Goal: Answer question/provide support: Share knowledge or assist other users

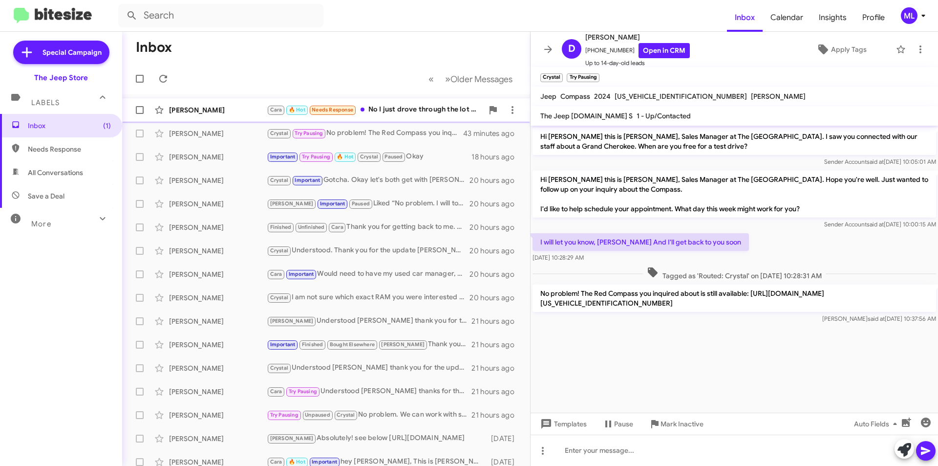
click at [414, 112] on div "Cara 🔥 Hot Needs Response No I just drove through the lot after hours..... Eith…" at bounding box center [375, 109] width 216 height 11
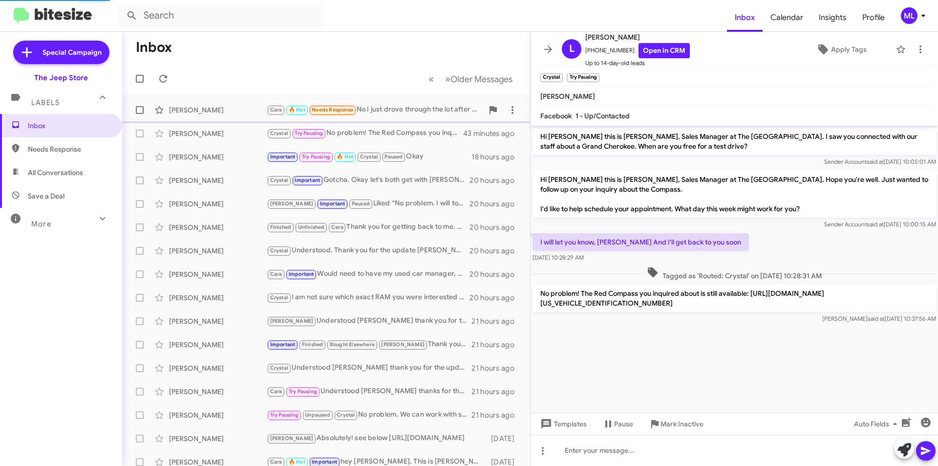
scroll to position [48, 0]
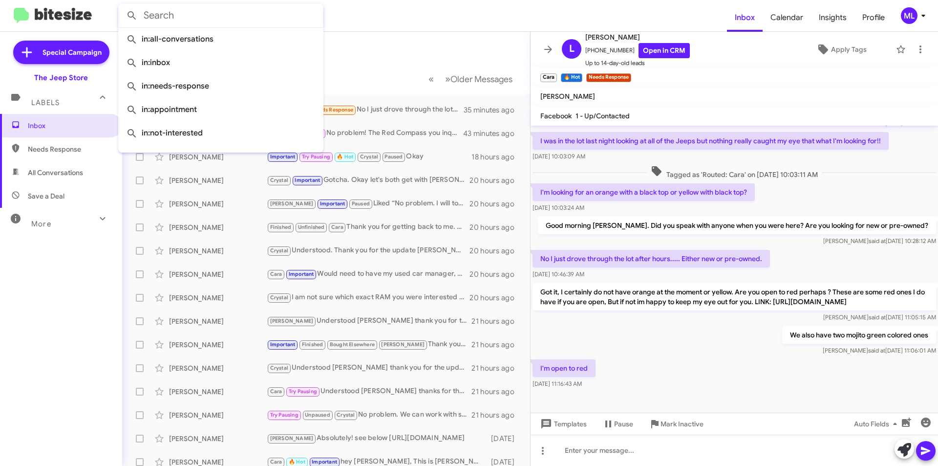
click at [210, 19] on input "text" at bounding box center [220, 15] width 205 height 23
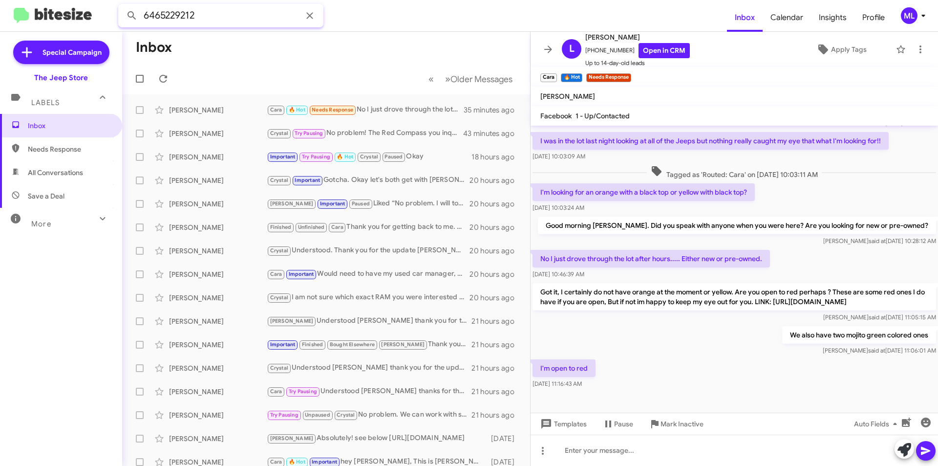
type input "6465229212"
click at [122, 6] on button at bounding box center [132, 16] width 20 height 20
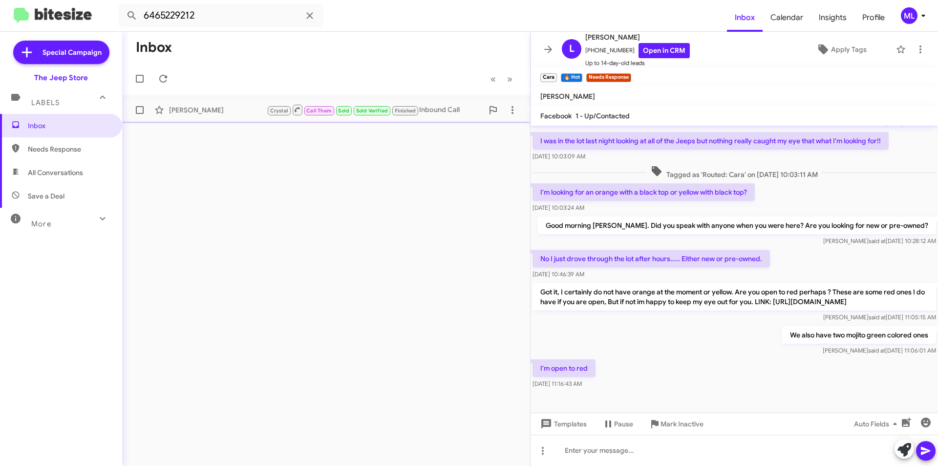
click at [418, 109] on small "Finished" at bounding box center [405, 110] width 26 height 9
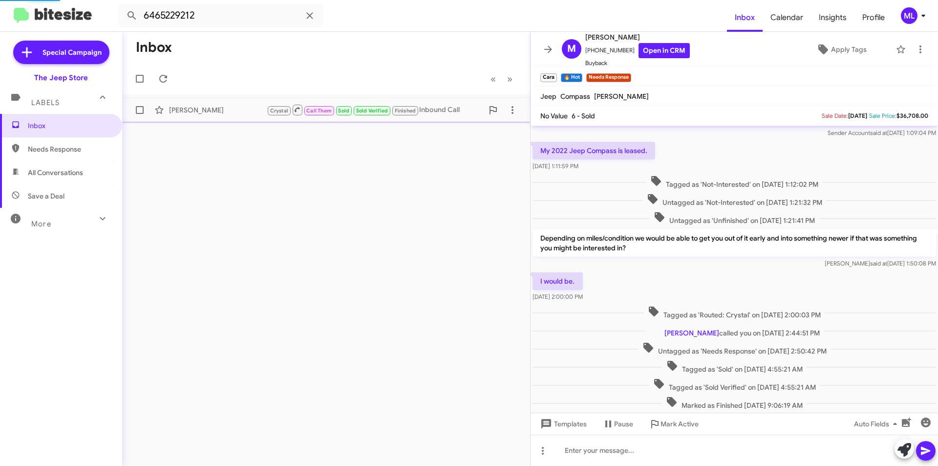
scroll to position [80, 0]
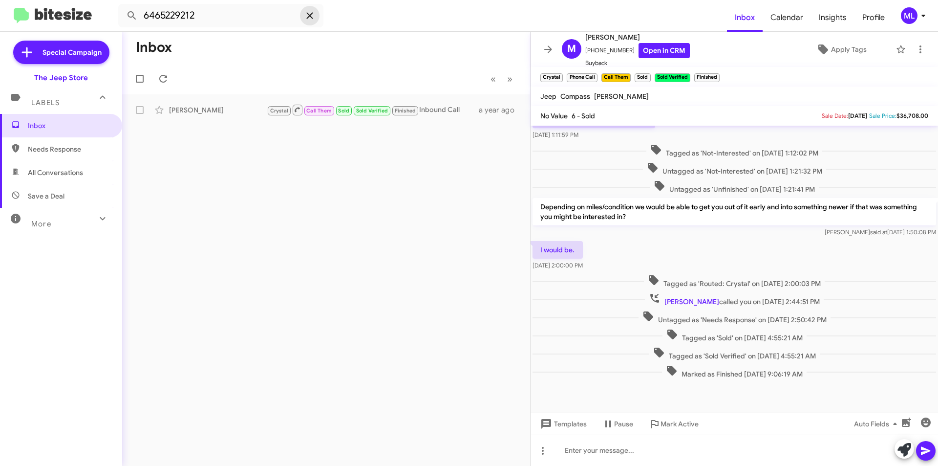
click at [309, 19] on icon at bounding box center [310, 16] width 12 height 12
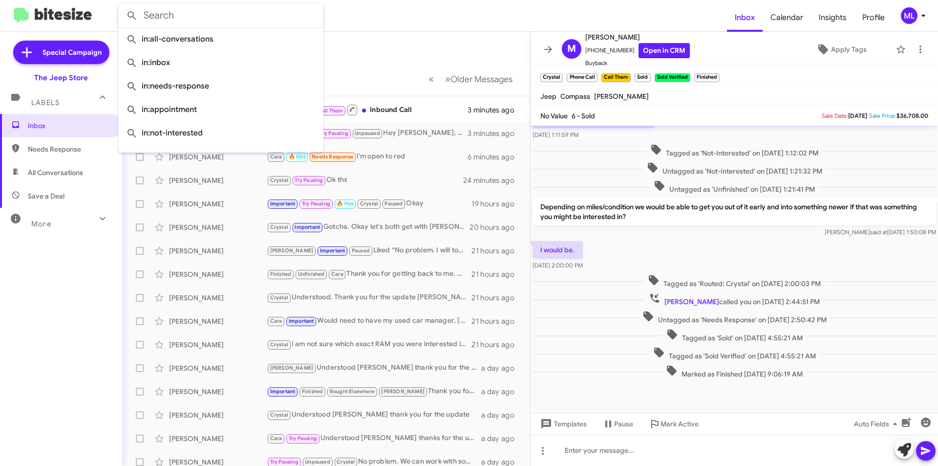
click at [262, 7] on input "text" at bounding box center [220, 15] width 205 height 23
click at [373, 50] on mat-toolbar-row "Inbox" at bounding box center [326, 47] width 408 height 31
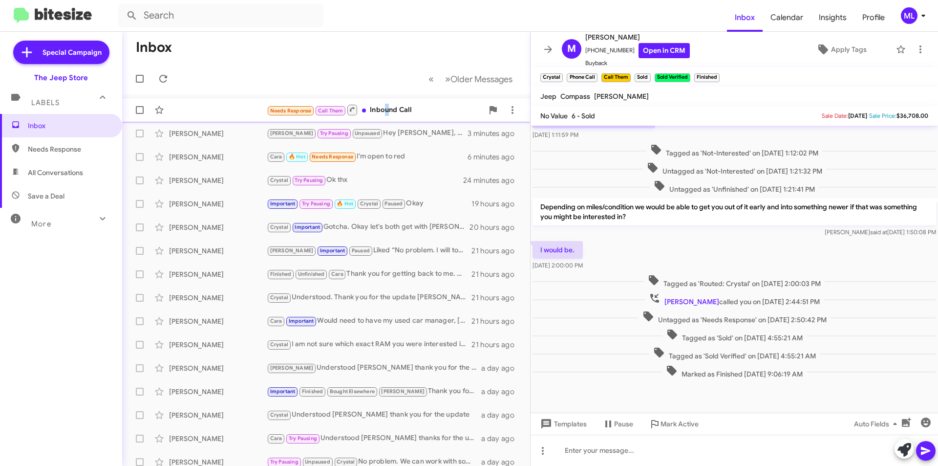
click at [385, 111] on div "Needs Response Call Them Inbound Call" at bounding box center [375, 110] width 216 height 12
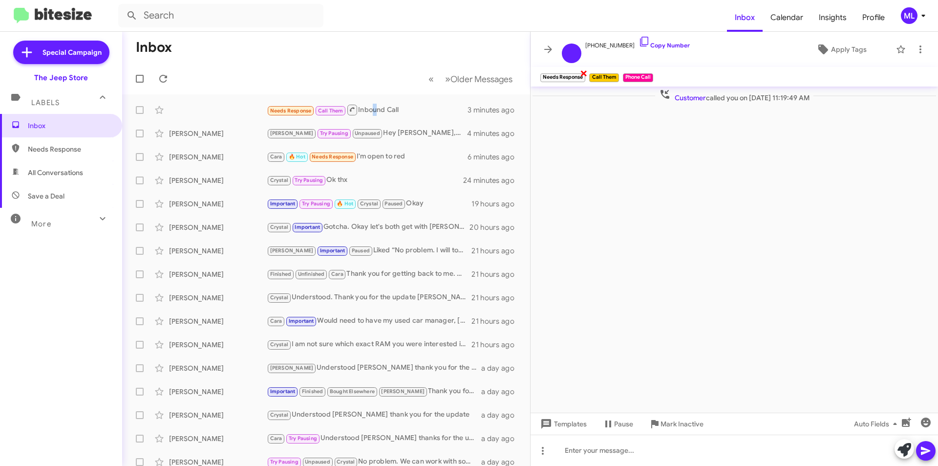
click at [587, 71] on span "×" at bounding box center [584, 73] width 8 height 12
click at [916, 45] on icon at bounding box center [921, 49] width 12 height 12
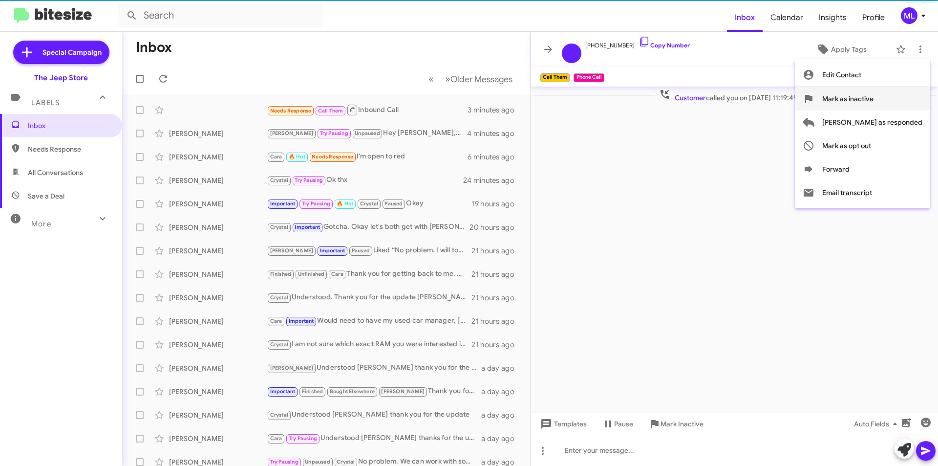
click at [874, 88] on span "Mark as inactive" at bounding box center [847, 98] width 51 height 23
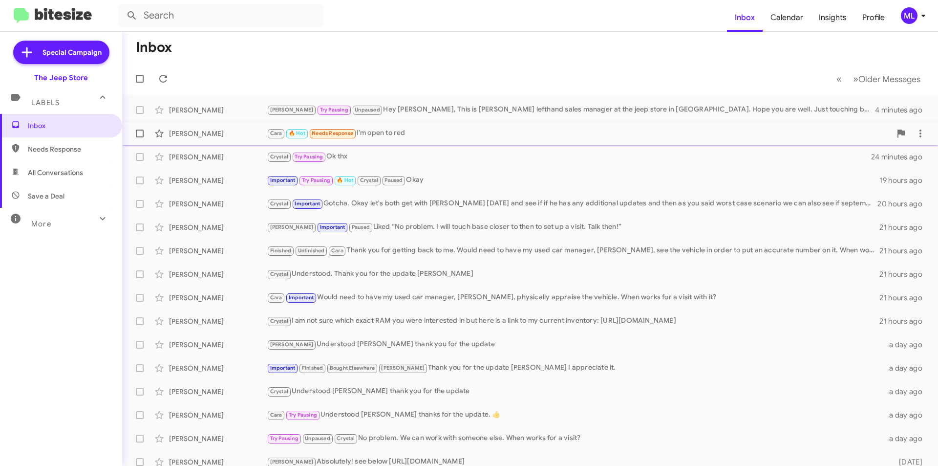
click at [385, 135] on div "Cara 🔥 Hot Needs Response I'm open to red" at bounding box center [579, 133] width 624 height 11
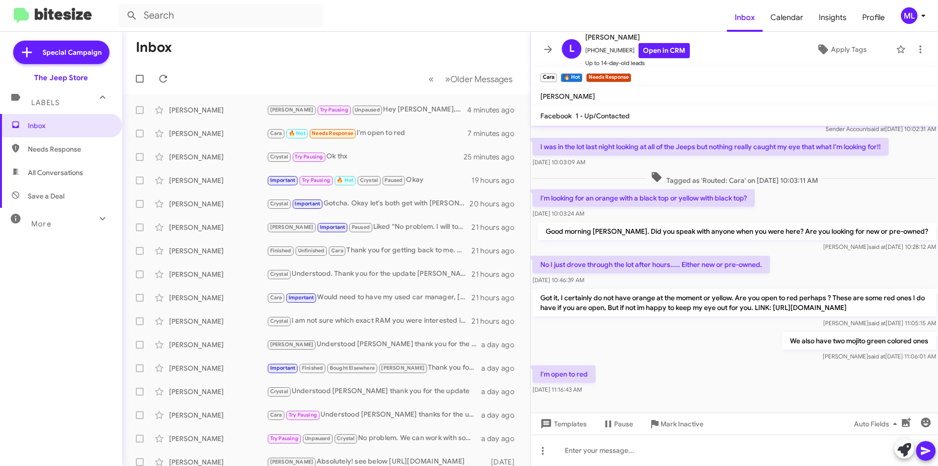
scroll to position [48, 0]
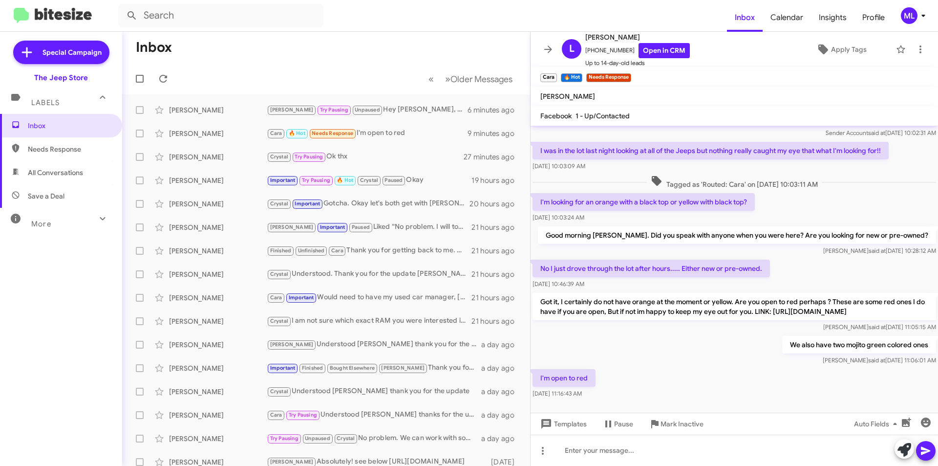
scroll to position [48, 0]
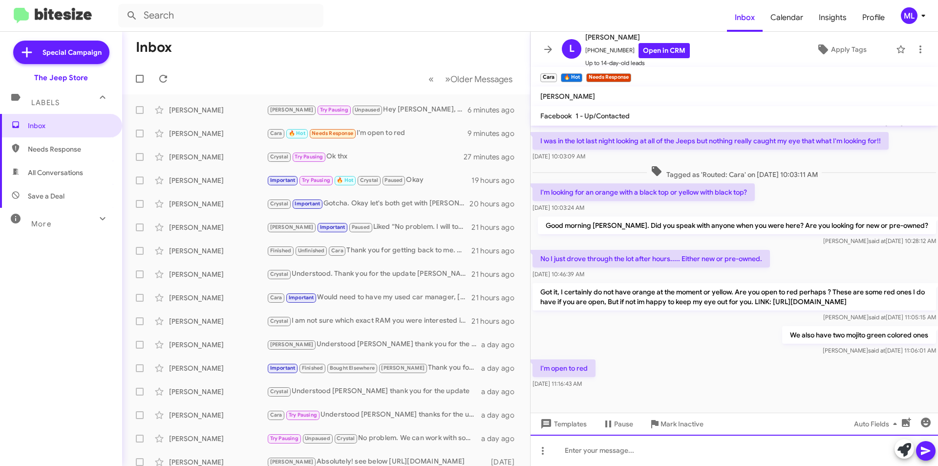
click at [579, 456] on div at bounding box center [734, 449] width 407 height 31
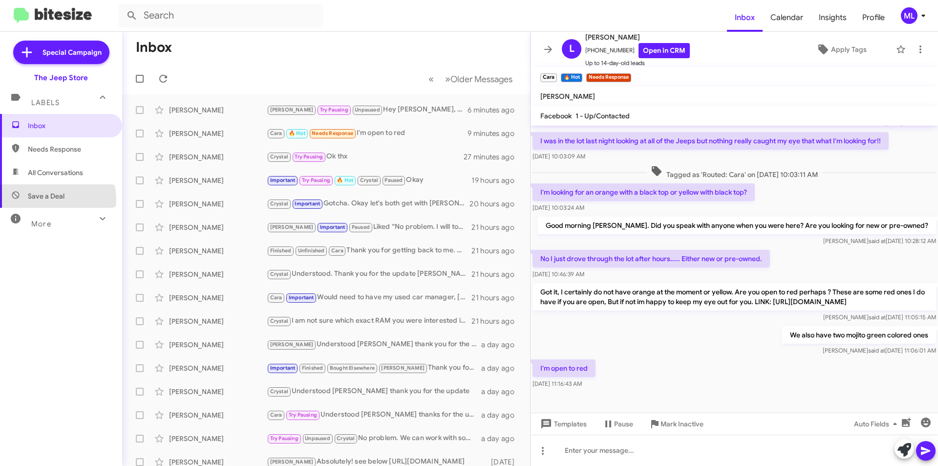
click at [39, 200] on span "Save a Deal" at bounding box center [46, 196] width 37 height 10
type input "in:not-interested"
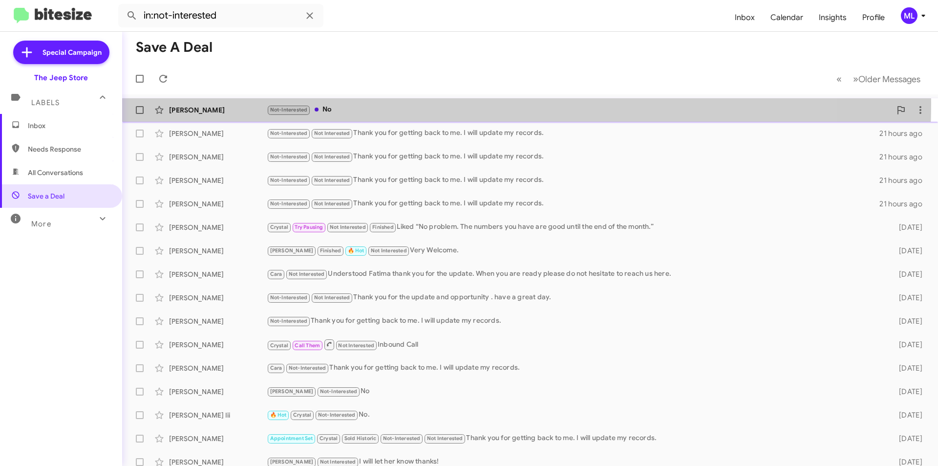
click at [325, 103] on div "Francesca Weiner Not-Interested No 19 hours ago" at bounding box center [530, 110] width 800 height 20
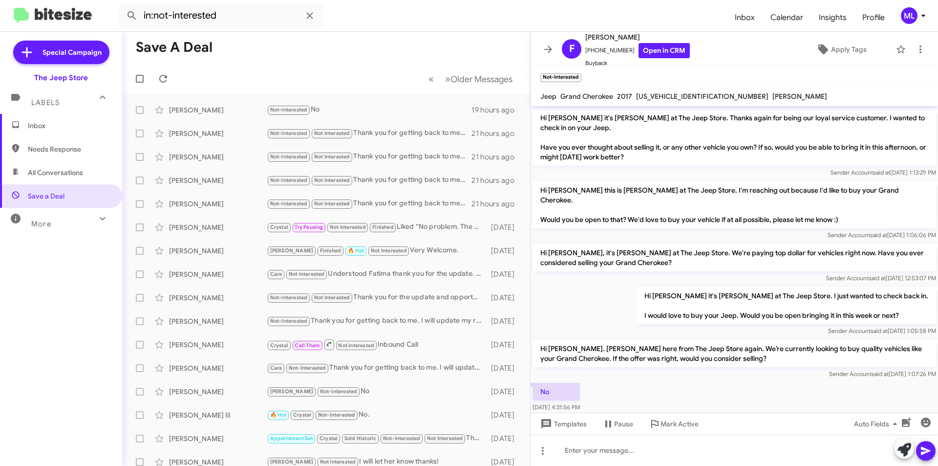
scroll to position [91, 0]
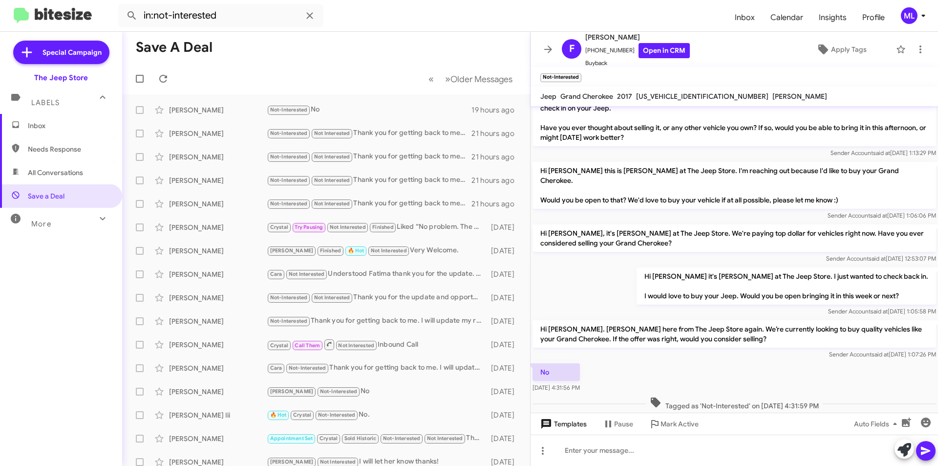
click at [568, 421] on span "Templates" at bounding box center [562, 424] width 48 height 18
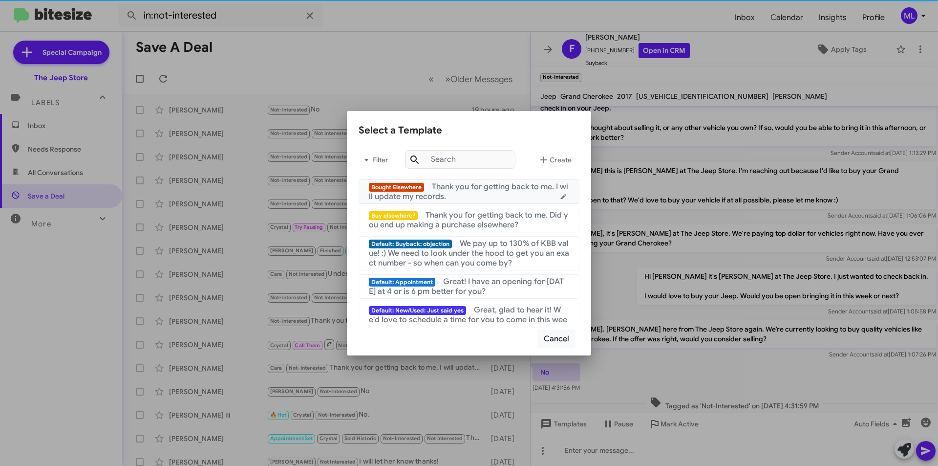
click at [459, 190] on span "Thank you for getting back to me. I will update my records." at bounding box center [468, 192] width 199 height 20
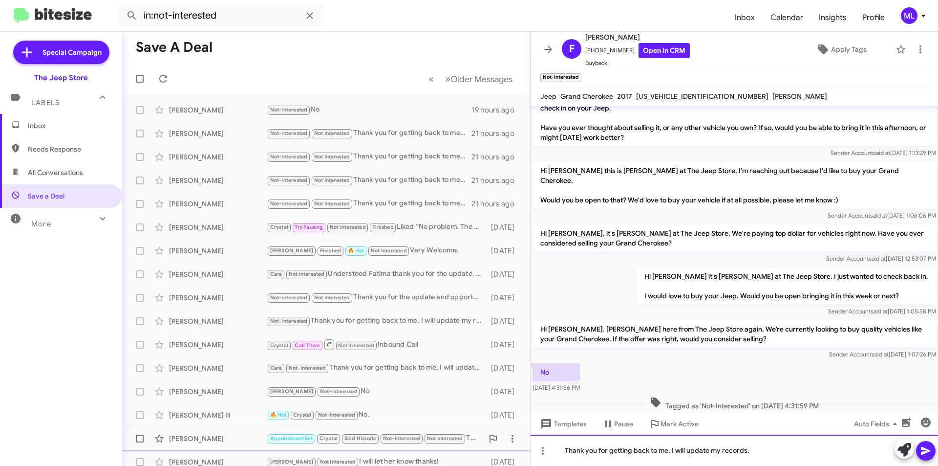
drag, startPoint x: 770, startPoint y: 440, endPoint x: 459, endPoint y: 440, distance: 311.7
click at [459, 440] on div "Save a Deal « Previous » Next Older Messages Francesca Weiner Not-Interested No…" at bounding box center [530, 249] width 816 height 434
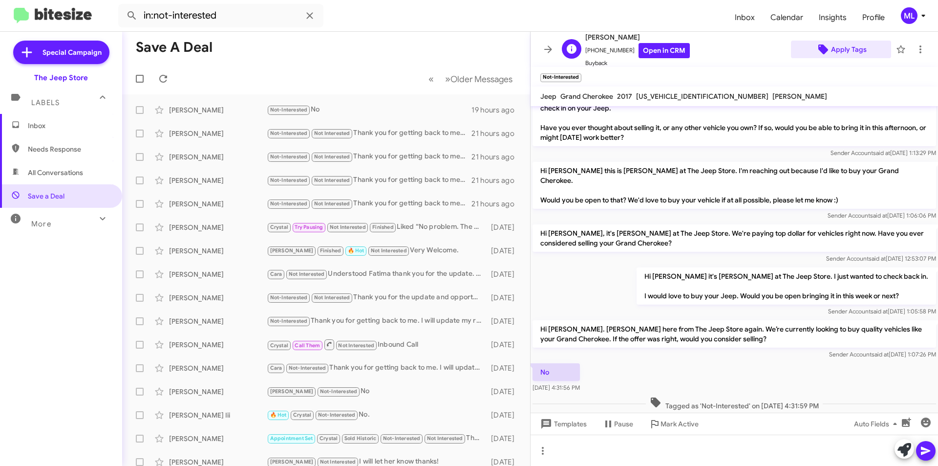
click at [849, 50] on span "Apply Tags" at bounding box center [849, 50] width 36 height 18
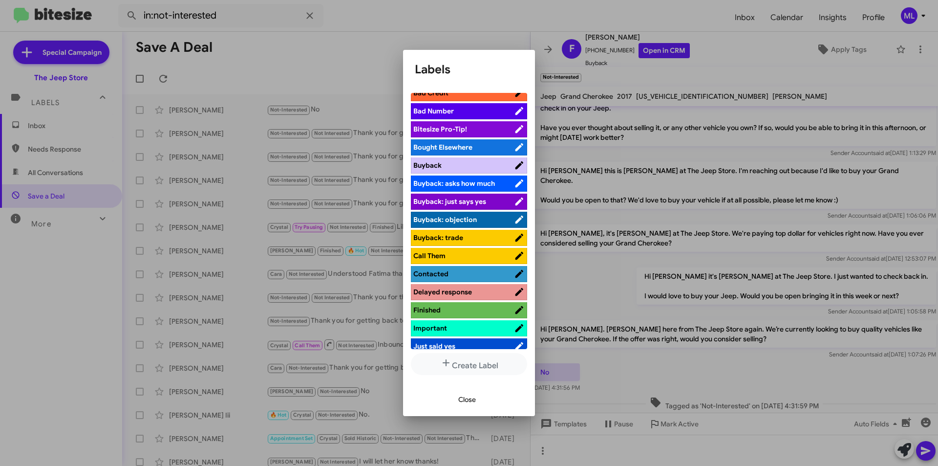
scroll to position [293, 0]
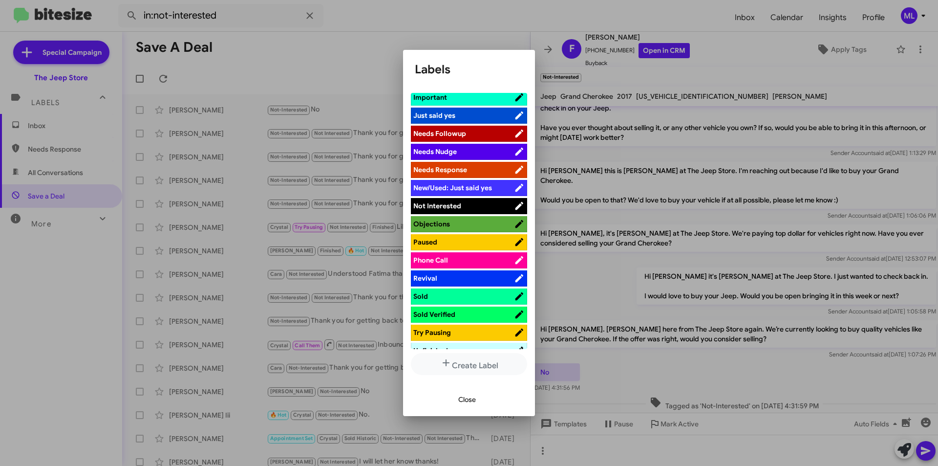
click at [493, 203] on span "Not Interested" at bounding box center [463, 206] width 101 height 10
click at [468, 399] on span "Close" at bounding box center [467, 399] width 18 height 18
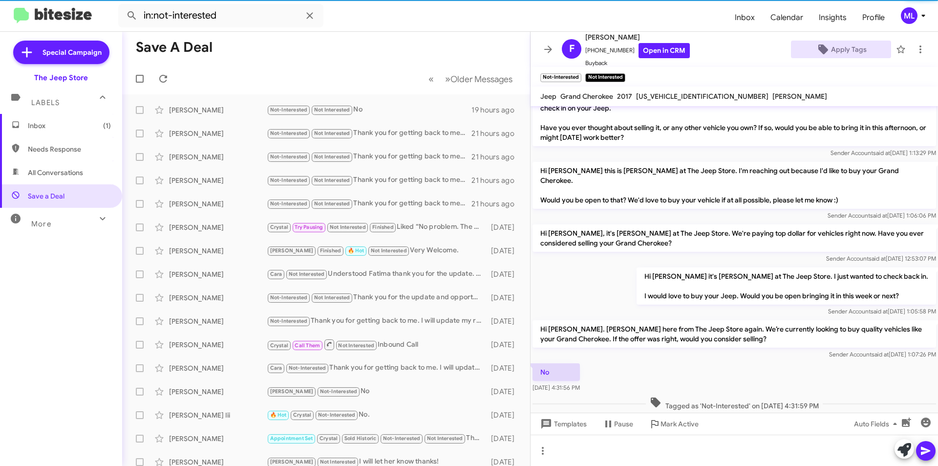
click at [71, 128] on span "Inbox (1)" at bounding box center [69, 126] width 83 height 10
